Goal: Task Accomplishment & Management: Use online tool/utility

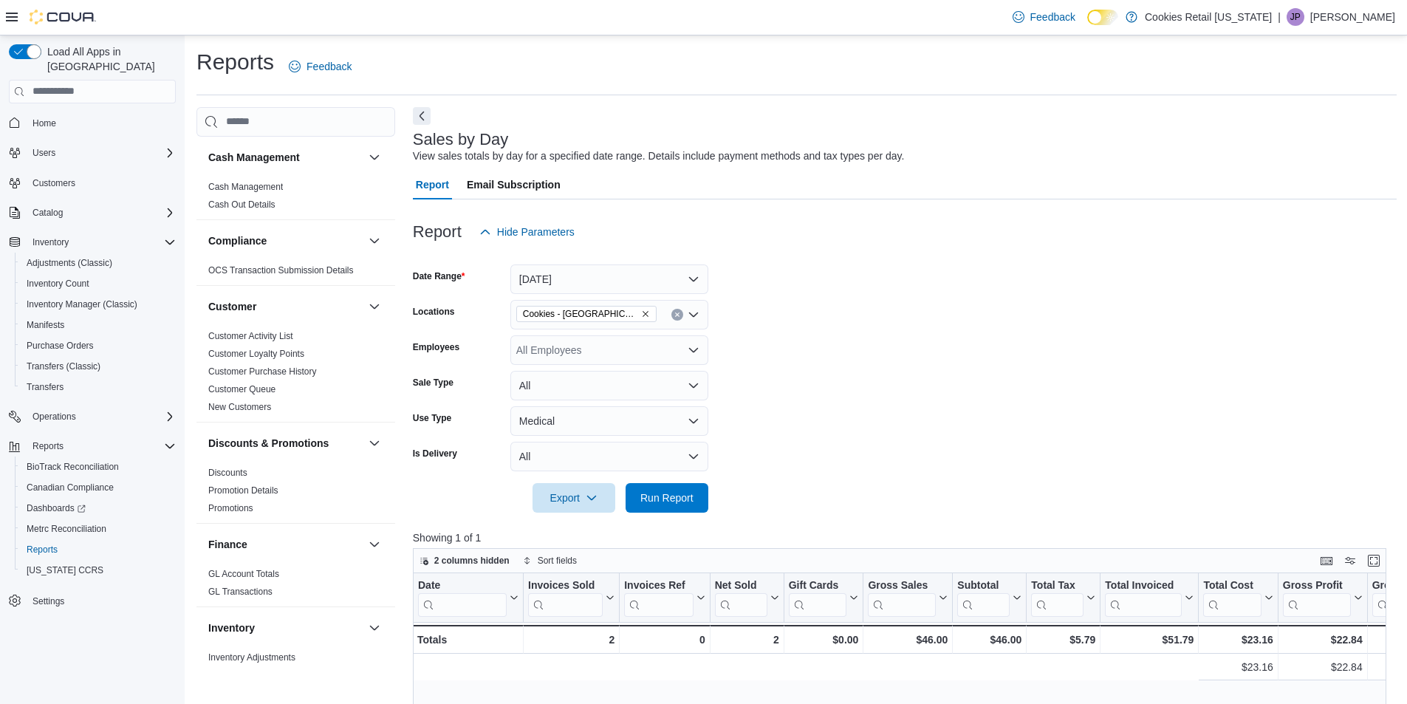
scroll to position [0, 935]
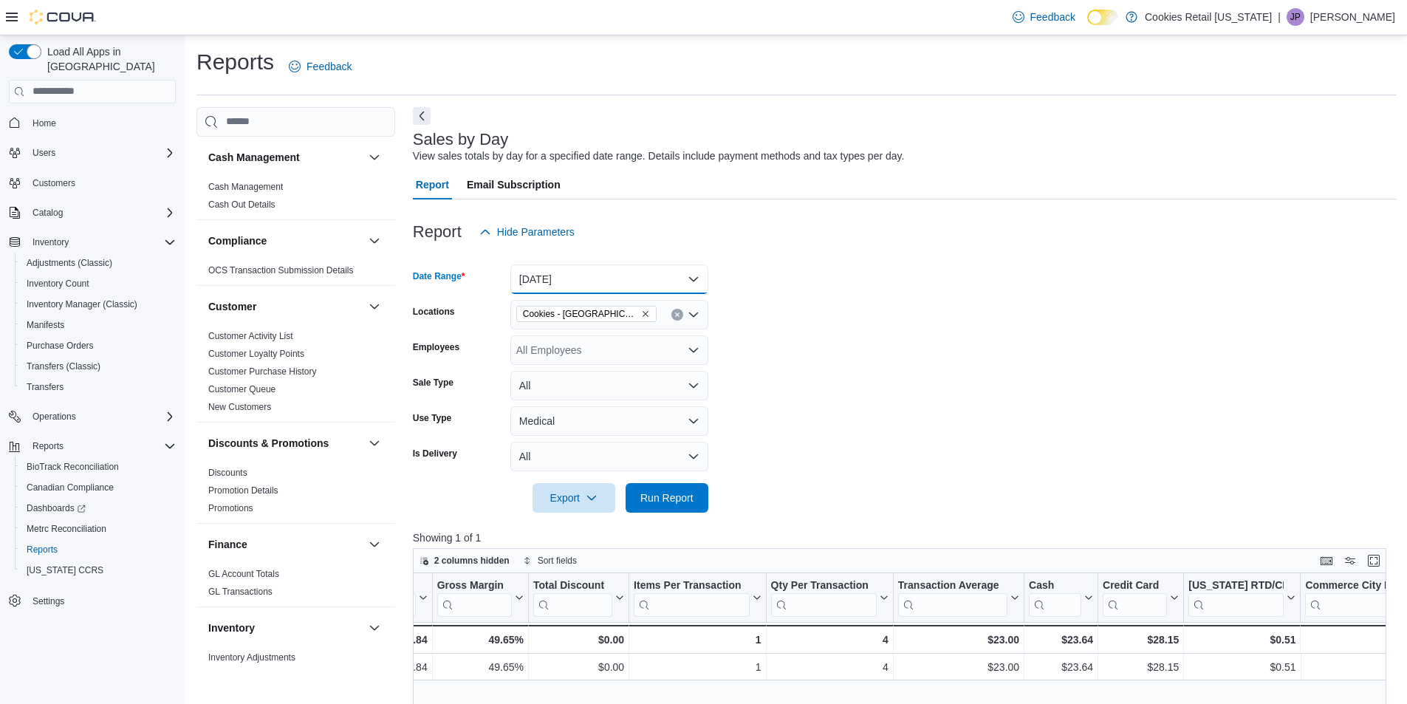
click at [588, 279] on button "Today" at bounding box center [610, 280] width 198 height 30
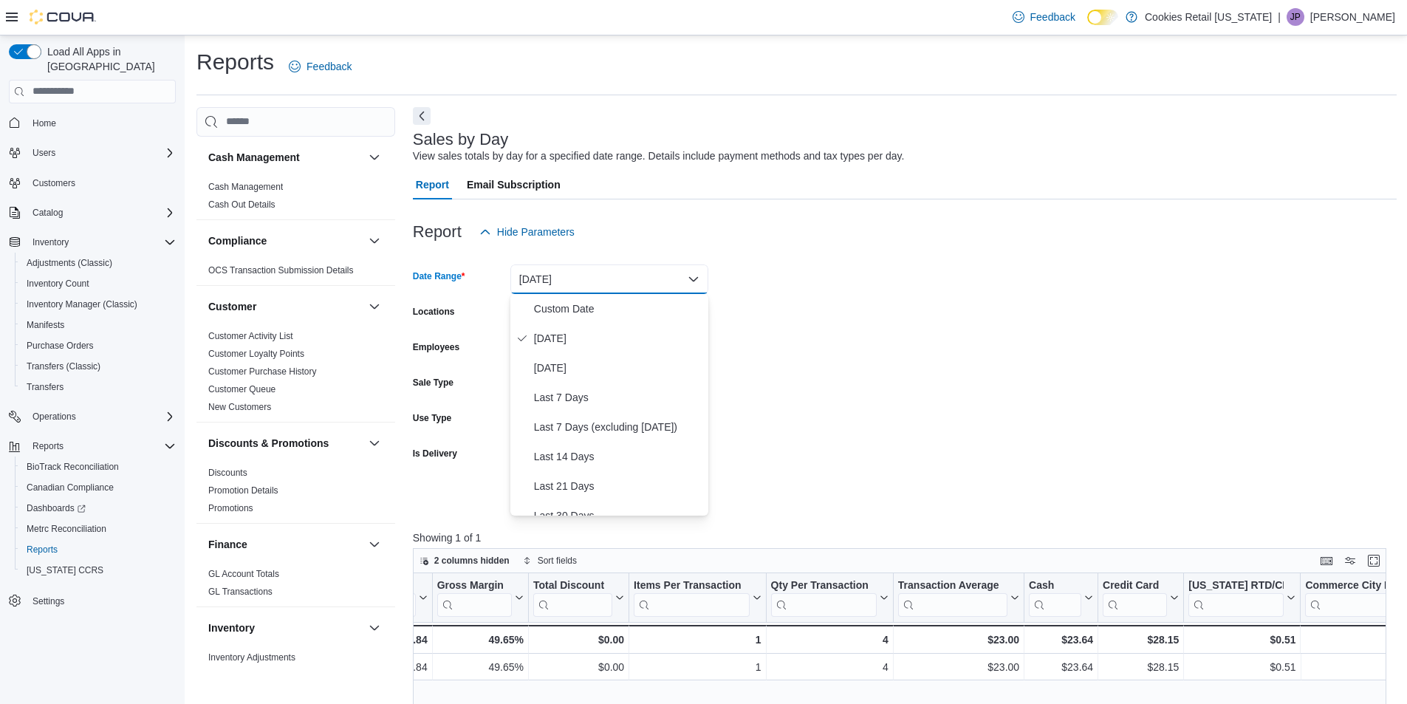
click at [588, 279] on button "Today" at bounding box center [610, 280] width 198 height 30
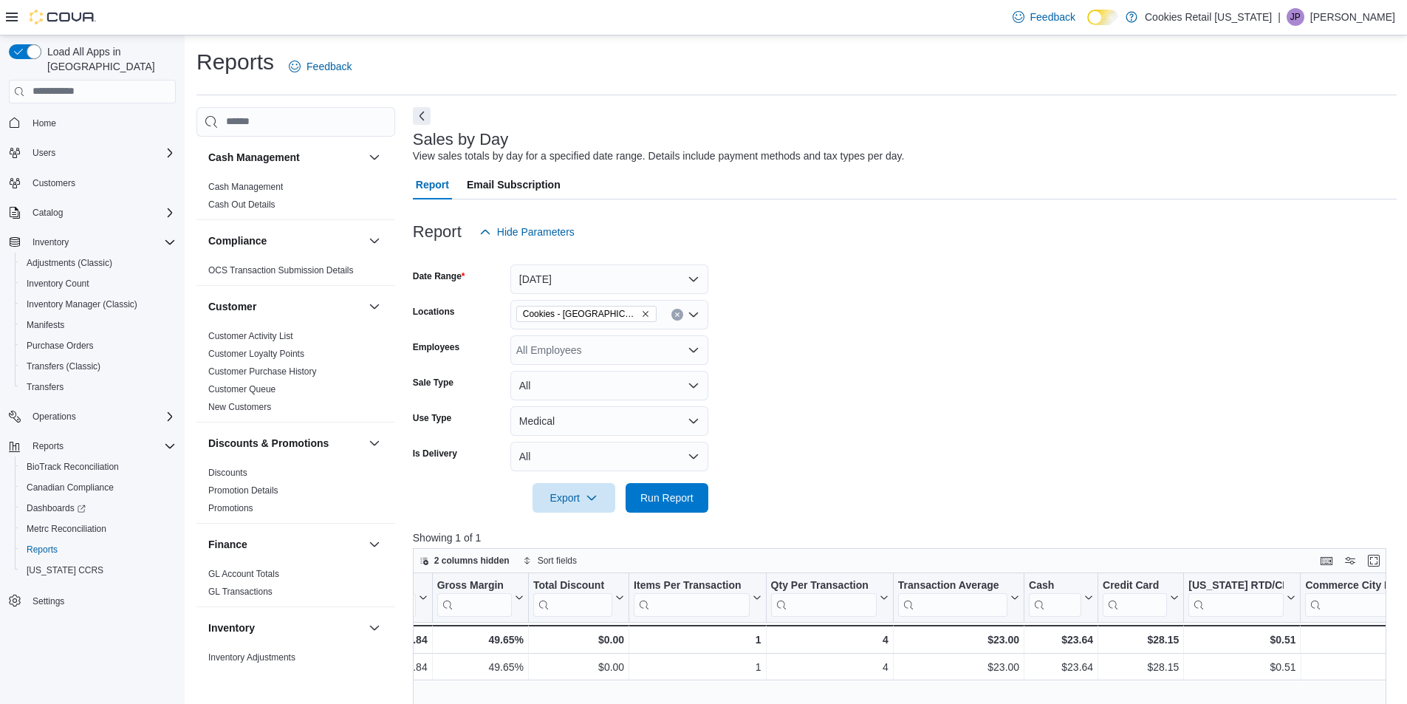
click at [573, 350] on div "All Employees" at bounding box center [610, 350] width 198 height 30
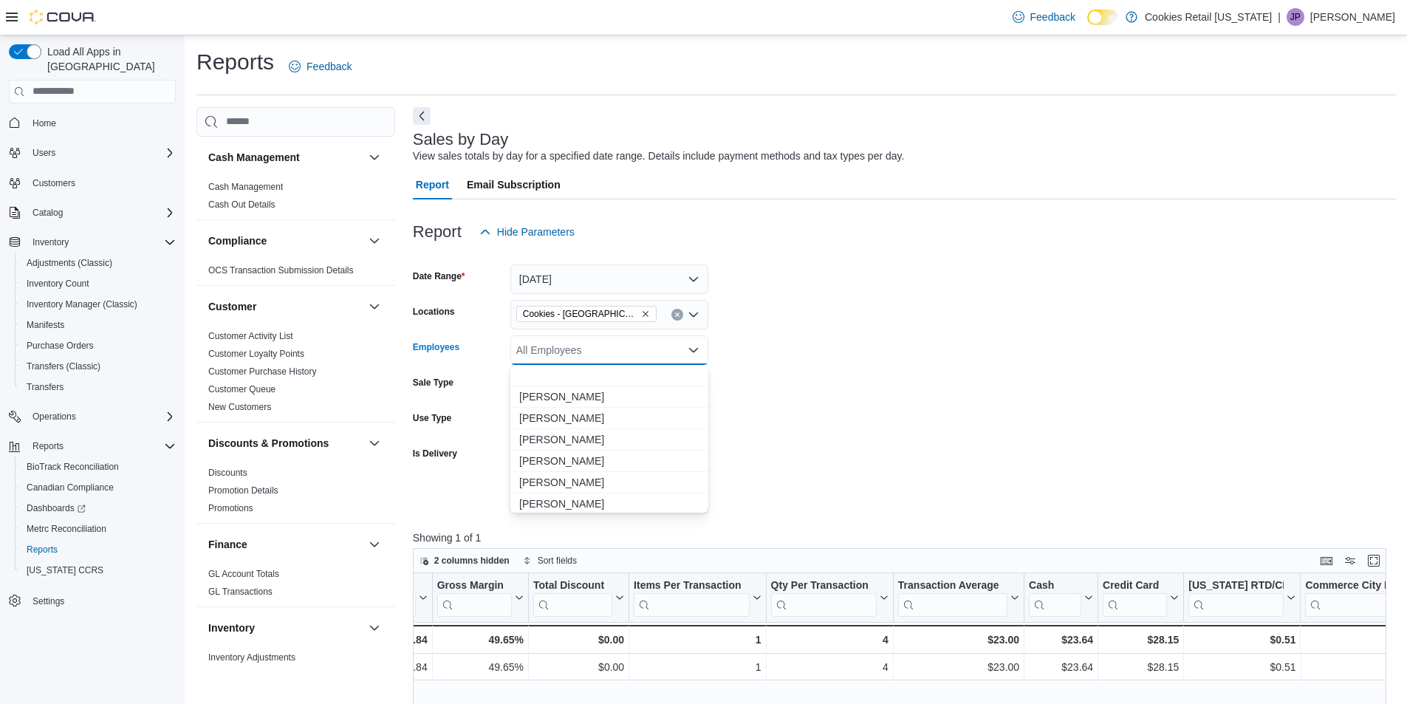
click at [573, 350] on div "All Employees" at bounding box center [610, 350] width 198 height 30
click at [592, 359] on div "All Employees Combo box. Selected. Combo box input. All Employees. Type some te…" at bounding box center [610, 350] width 198 height 30
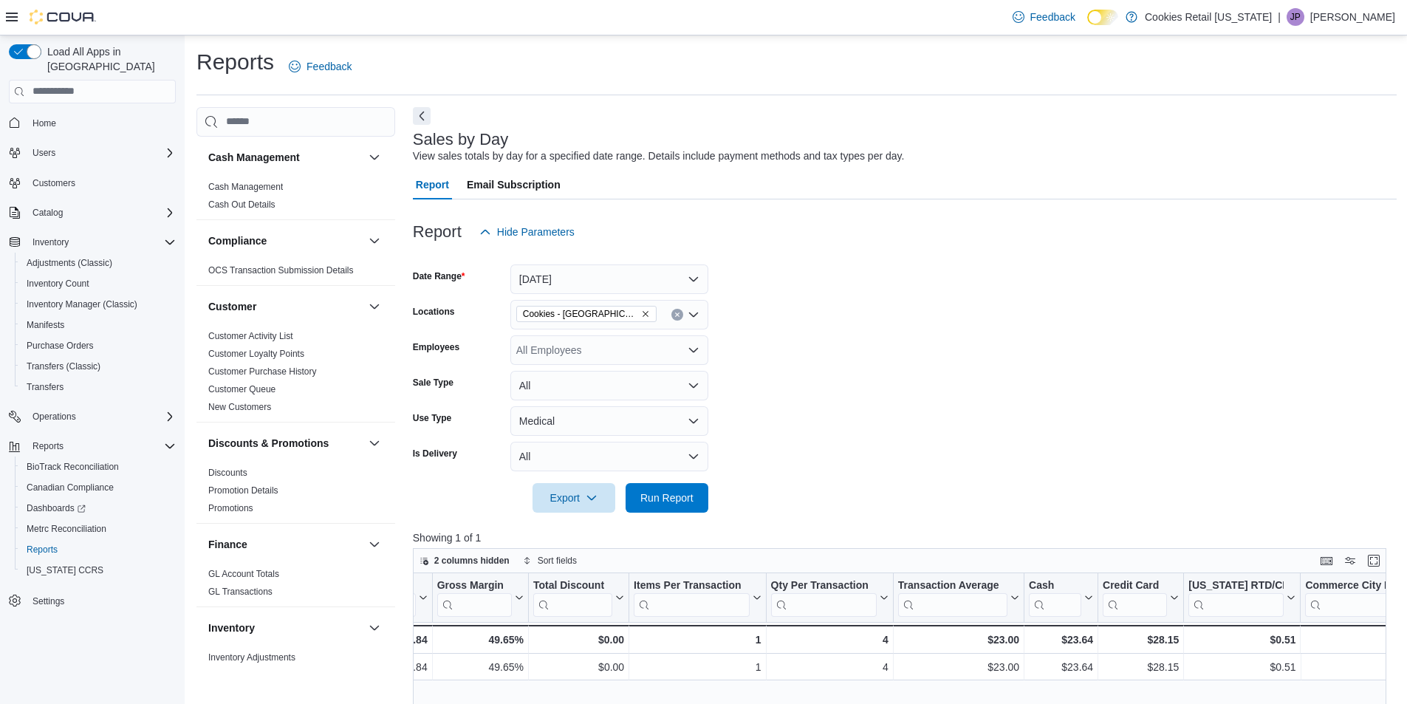
click at [805, 307] on form "Date Range Today Locations Cookies - Commerce City Employees All Employees Sale…" at bounding box center [905, 380] width 984 height 266
click at [638, 383] on button "All" at bounding box center [610, 386] width 198 height 30
click at [570, 484] on button "Refund" at bounding box center [610, 475] width 198 height 30
click at [598, 417] on button "Medical" at bounding box center [610, 421] width 198 height 30
click at [604, 481] on span "Recreational" at bounding box center [618, 480] width 168 height 18
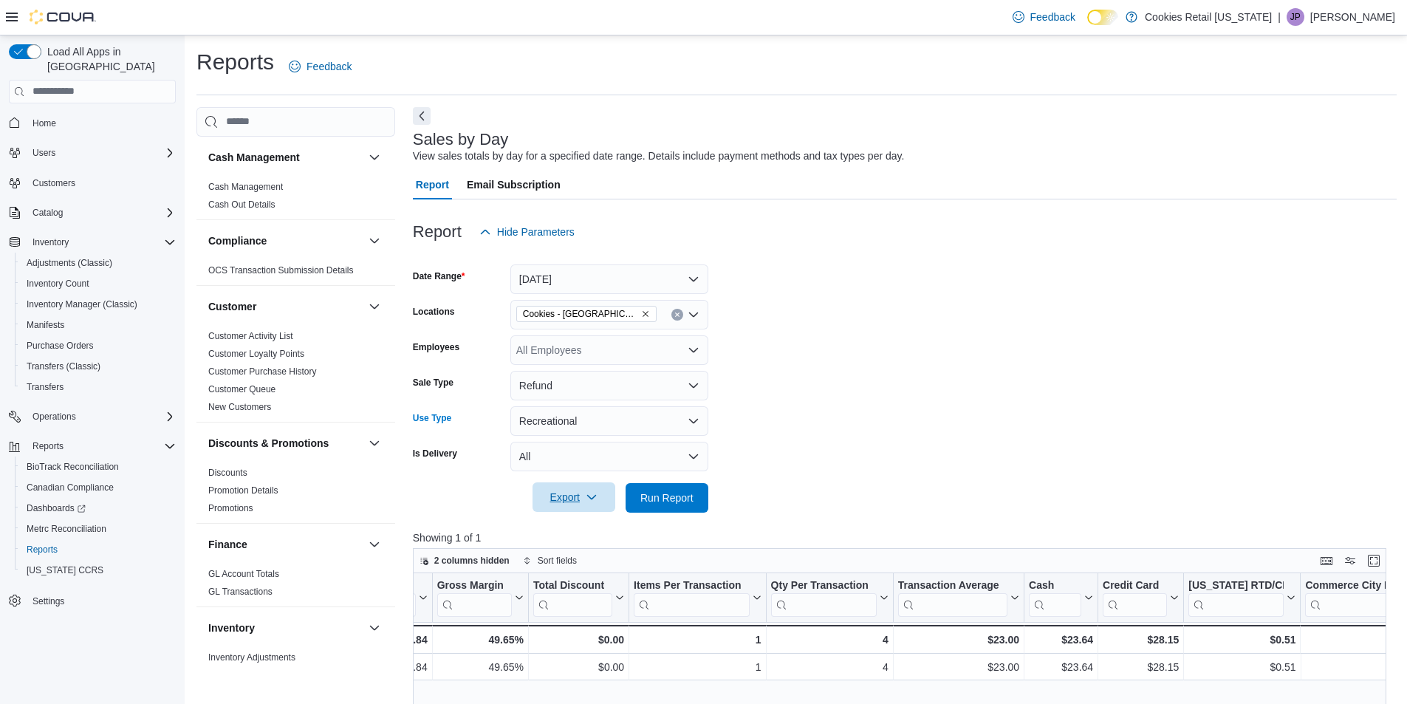
click at [577, 494] on span "Export" at bounding box center [574, 497] width 65 height 30
click at [672, 474] on div at bounding box center [905, 477] width 984 height 12
drag, startPoint x: 670, startPoint y: 496, endPoint x: 668, endPoint y: 485, distance: 11.3
click at [670, 495] on span "Run Report" at bounding box center [667, 497] width 53 height 15
